Goal: Information Seeking & Learning: Learn about a topic

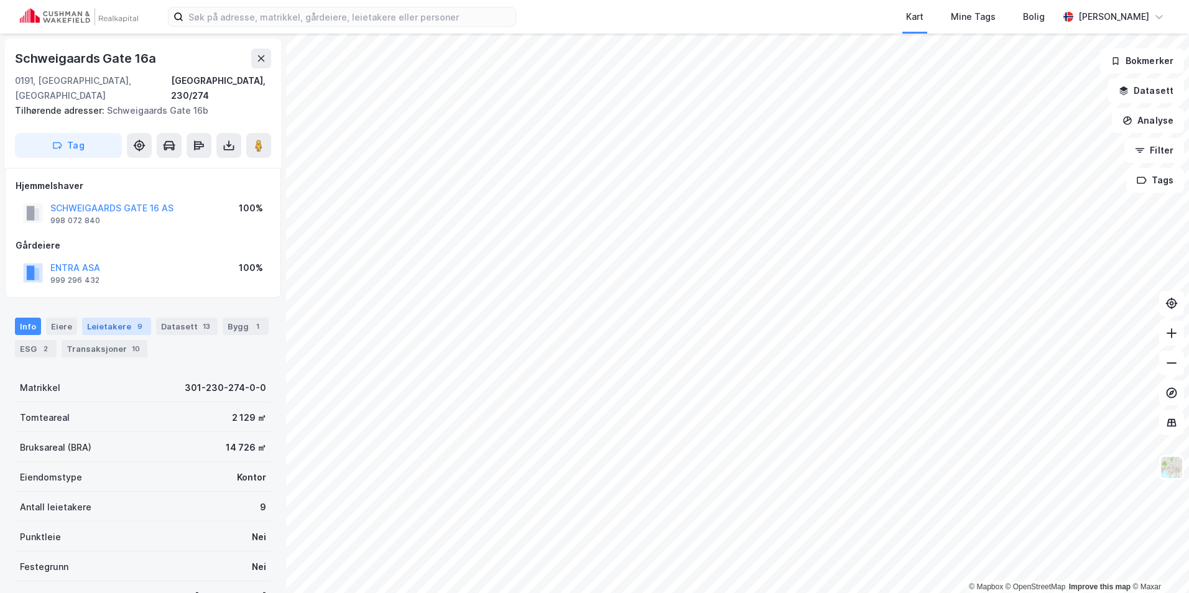
click at [125, 318] on div "Leietakere 9" at bounding box center [116, 326] width 69 height 17
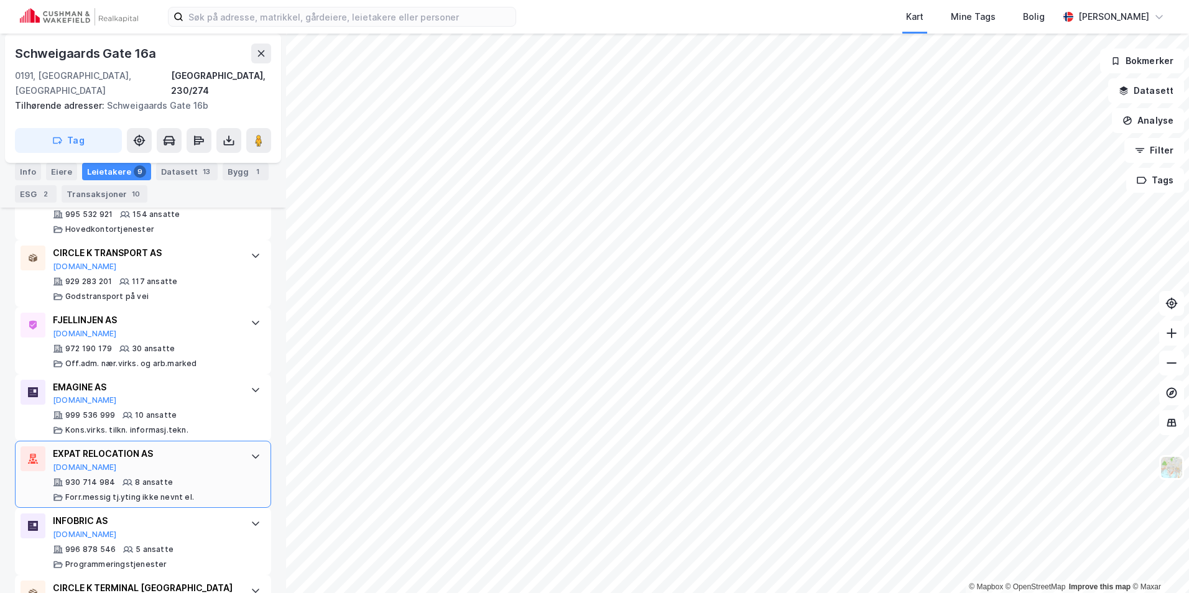
scroll to position [480, 0]
